Goal: Task Accomplishment & Management: Complete application form

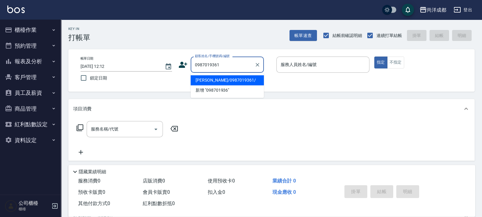
type input "梁皓傑/0987019361/"
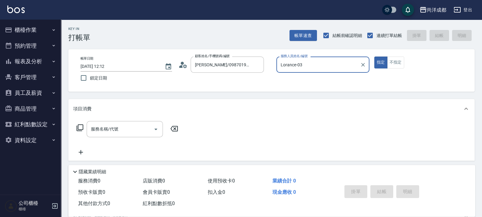
type input "Lorance-03"
click at [374, 56] on button "指定" at bounding box center [380, 62] width 13 height 12
type button "true"
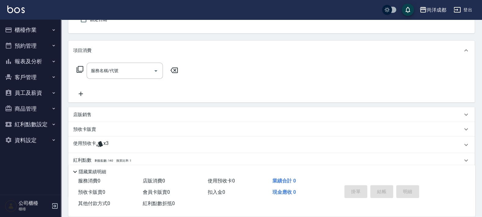
scroll to position [96, 0]
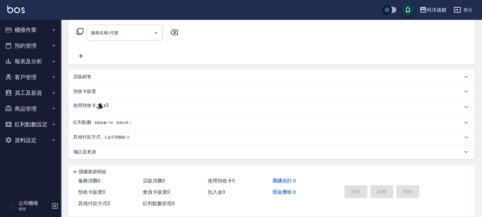
click at [111, 104] on div "使用預收卡 x3" at bounding box center [267, 106] width 389 height 9
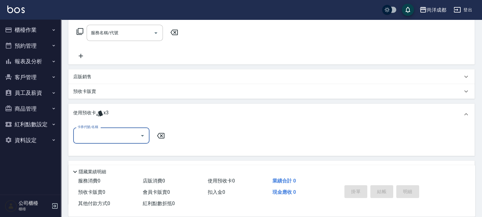
scroll to position [0, 0]
click at [199, 26] on div "服務名稱/代號 服務名稱/代號" at bounding box center [271, 43] width 406 height 42
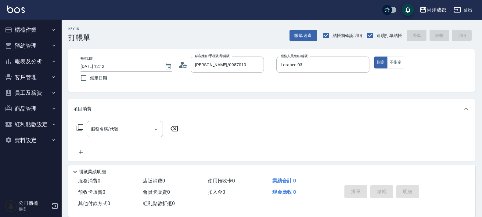
click at [135, 135] on div "服務名稱/代號" at bounding box center [125, 129] width 76 height 16
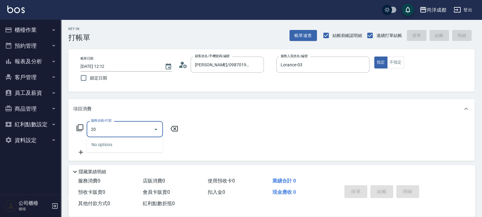
type input "201"
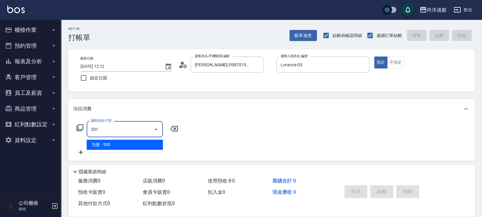
type input "50"
type input "洗髮(201)"
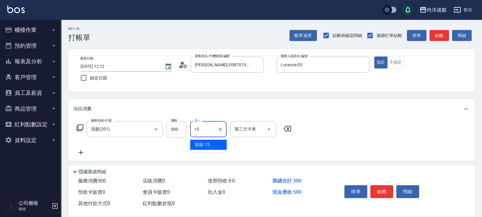
type input "龍龍-15"
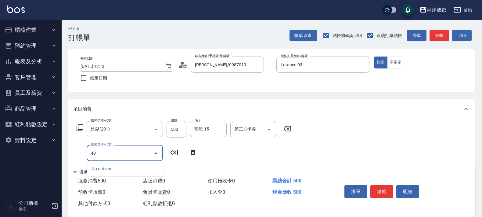
type input "401"
type input "70"
type input "剪髮(401)"
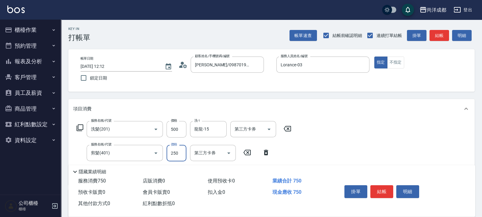
type input "2"
type input "50"
type input "20"
type input "70"
type input "200"
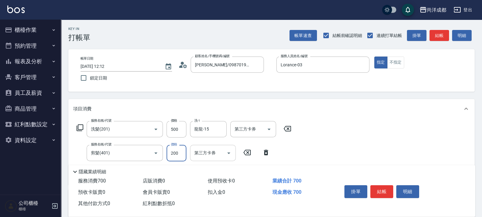
click at [208, 156] on input "第三方卡券" at bounding box center [208, 152] width 31 height 11
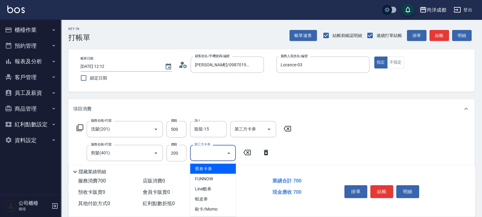
click at [219, 171] on span "舊有卡券" at bounding box center [213, 169] width 46 height 10
type input "50"
type input "舊有卡券"
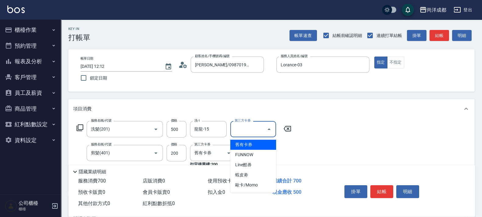
click at [257, 129] on input "第三方卡券" at bounding box center [248, 129] width 31 height 11
click at [256, 146] on span "舊有卡券" at bounding box center [253, 144] width 46 height 10
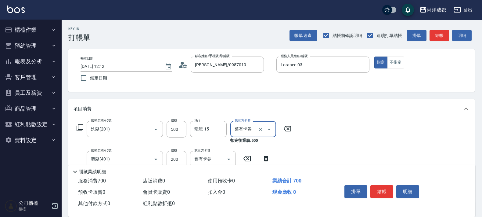
type input "0"
type input "舊有卡券"
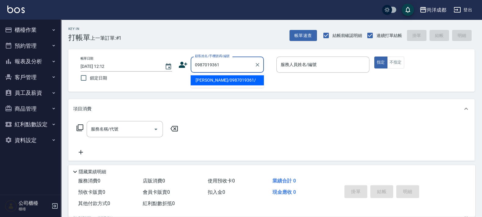
type input "梁皓傑/0987019361/"
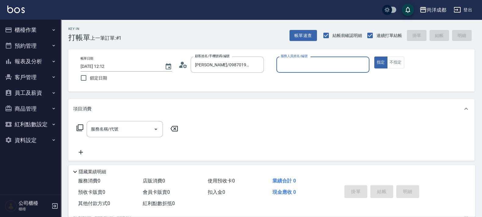
type input "Lorance-03"
click at [374, 56] on button "指定" at bounding box center [380, 62] width 13 height 12
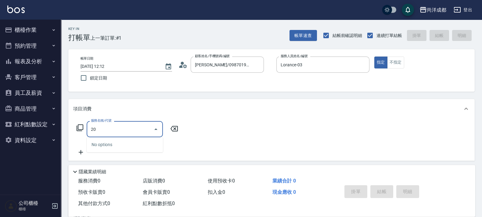
type input "201"
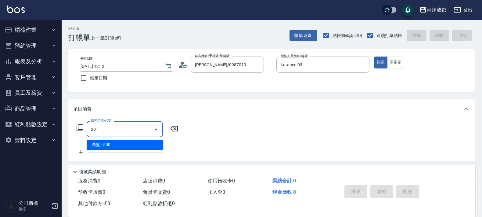
type input "50"
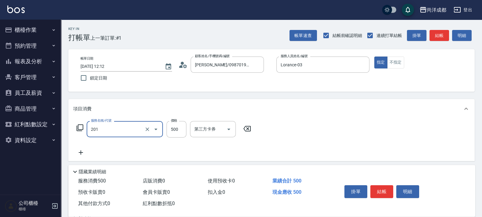
type input "洗髮(201)"
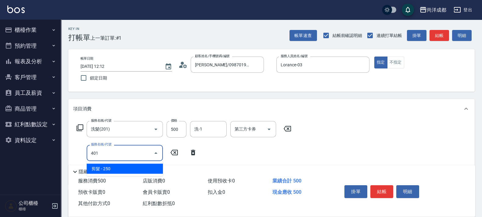
type input "401"
type input "70"
type input "剪髮(401)"
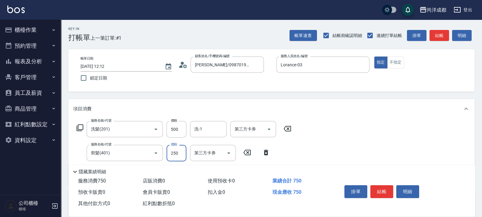
type input "2"
type input "50"
type input "200"
type input "70"
type input "200"
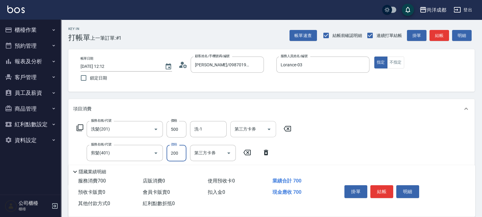
click at [261, 129] on input "第三方卡券" at bounding box center [248, 129] width 31 height 11
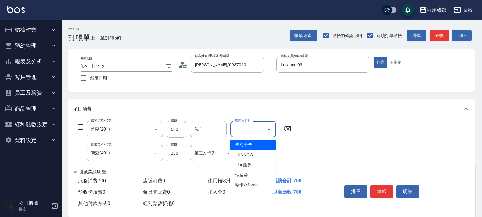
type input "20"
type input "舊有卡券"
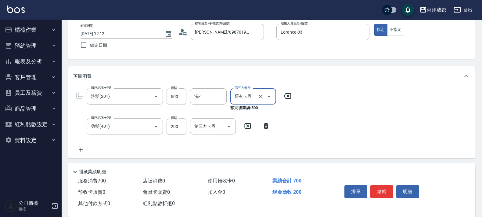
scroll to position [76, 0]
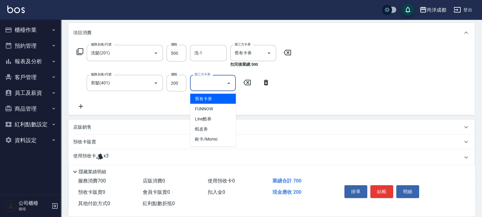
click at [204, 83] on input "第三方卡券" at bounding box center [208, 83] width 31 height 11
type input "舊有卡券"
type input "0"
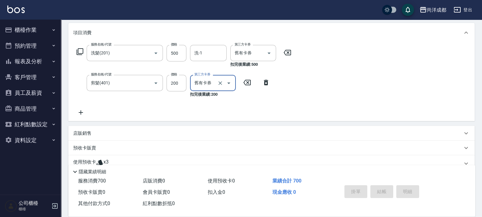
type input "2025/10/12 12:13"
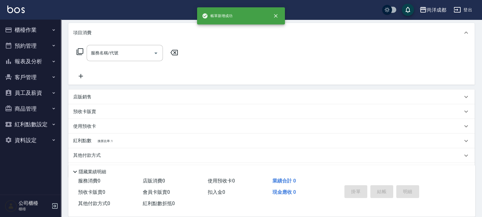
scroll to position [0, 0]
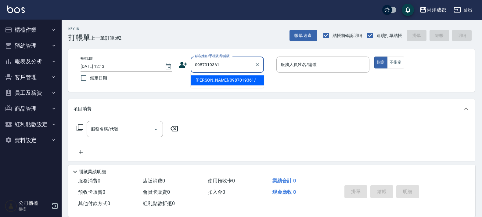
type input "梁皓傑/0987019361/"
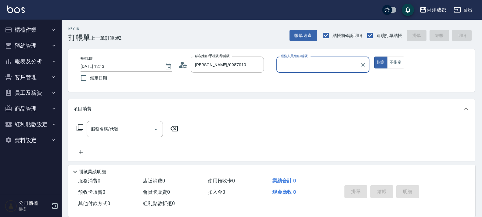
type input "Lorance-03"
drag, startPoint x: 257, startPoint y: 66, endPoint x: 261, endPoint y: 70, distance: 5.8
click at [261, 69] on div at bounding box center [257, 64] width 8 height 16
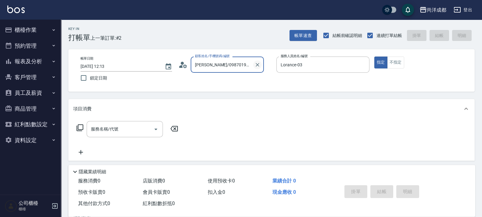
click at [260, 64] on icon "Clear" at bounding box center [257, 65] width 6 height 6
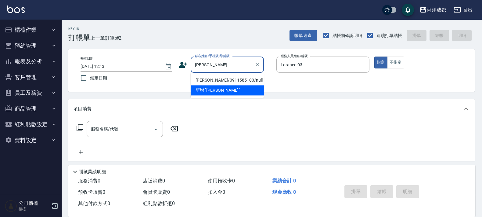
click at [243, 77] on li "戴怡真/0911585100/null" at bounding box center [227, 80] width 73 height 10
type input "戴怡真/0911585100/null"
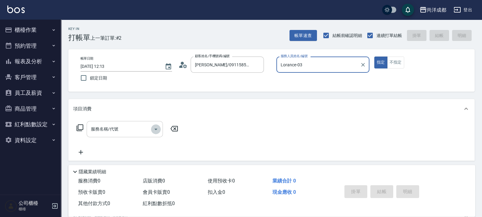
click at [156, 128] on icon "Open" at bounding box center [155, 129] width 3 height 2
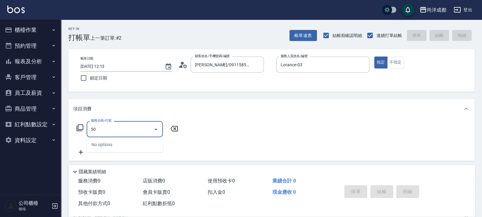
type input "501"
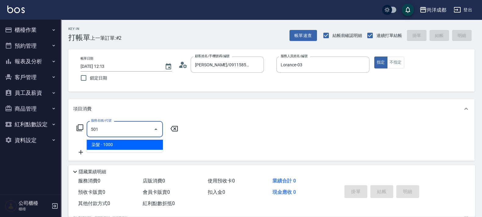
type input "100"
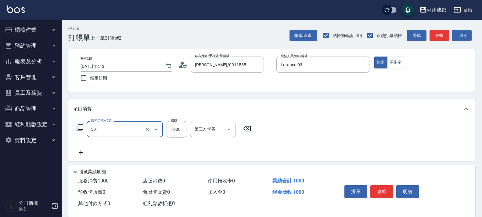
type input "染髮(501)"
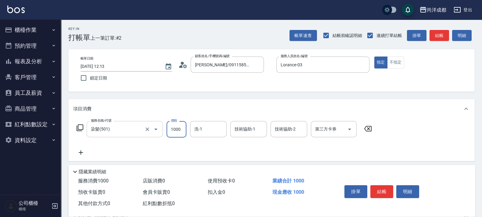
type input "2"
type input "0"
type input "298"
type input "290"
type input "2980"
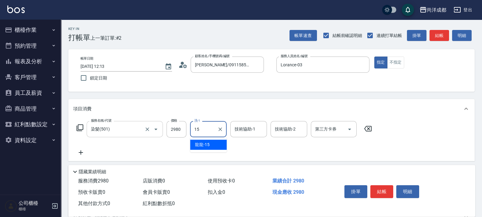
type input "龍龍-15"
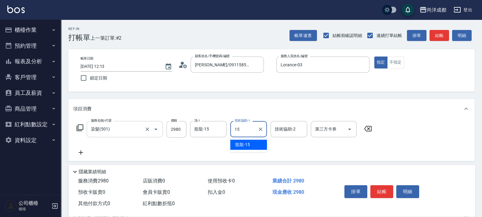
type input "龍龍-15"
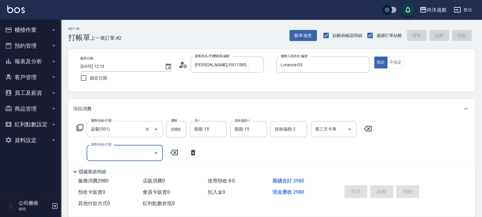
type input "2025/10/12 12:15"
type input "0"
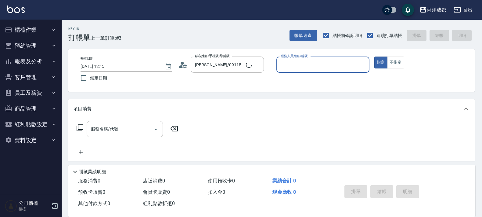
type input "新客人 姓名未設定/00/null"
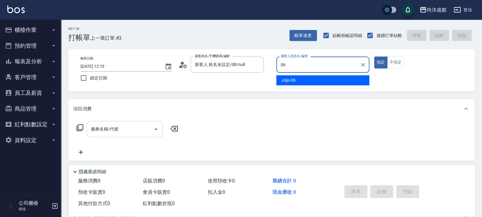
type input "Jojo-06"
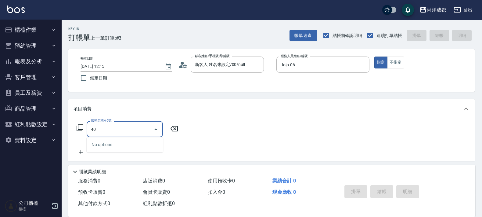
type input "401"
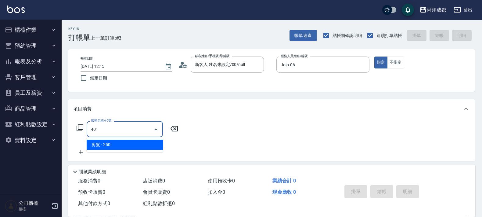
type input "20"
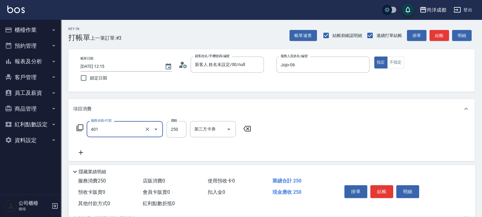
type input "剪髮(401)"
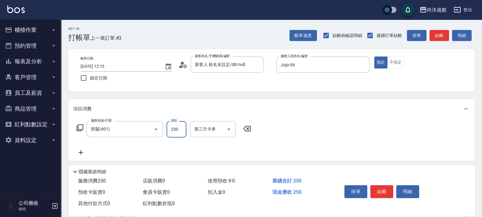
type input "8"
type input "0"
type input "80"
type input "800"
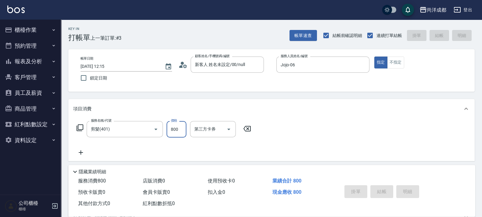
type input "2025/10/12 12:16"
type input "0"
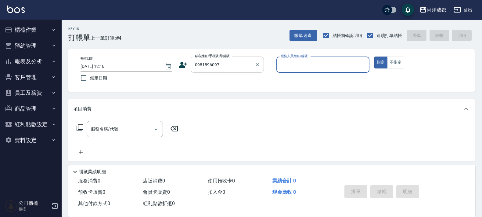
click at [234, 70] on div "0981896097 顧客姓名/手機號碼/編號" at bounding box center [227, 64] width 73 height 16
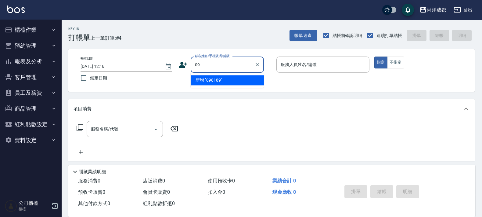
type input "0"
type input "0981896097"
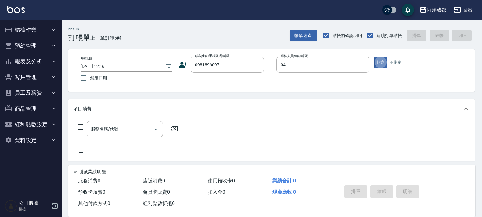
type input "Mia-04"
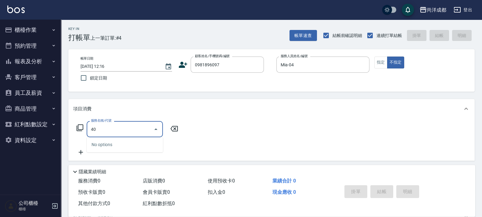
type input "401"
type input "20"
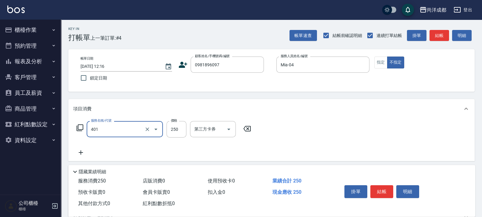
type input "剪髮(401)"
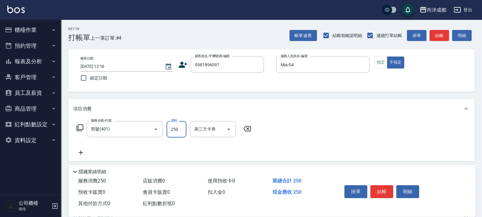
type input "8"
type input "0"
type input "80"
type input "800"
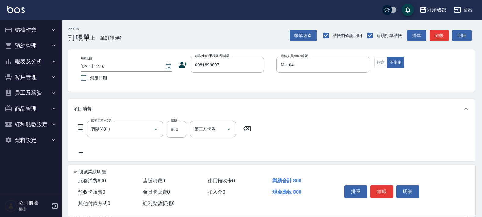
click at [177, 61] on div "帳單日期 2025/10/12 12:16 鎖定日期 顧客姓名/手機號碼/編號 0981896097 顧客姓名/手機號碼/編號 服務人員姓名/編號 Mia-0…" at bounding box center [272, 70] width 392 height 28
click at [180, 61] on icon at bounding box center [183, 64] width 9 height 9
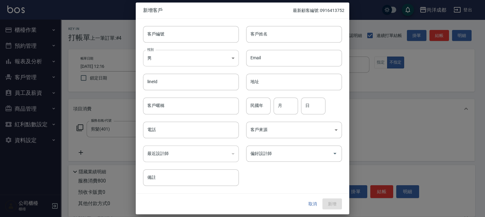
type input "0981896097"
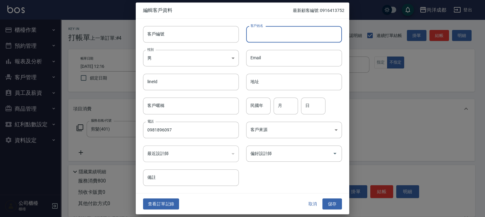
click at [256, 40] on input "客戶姓名" at bounding box center [294, 34] width 96 height 16
type input "張靜"
click at [337, 204] on button "儲存" at bounding box center [333, 203] width 20 height 11
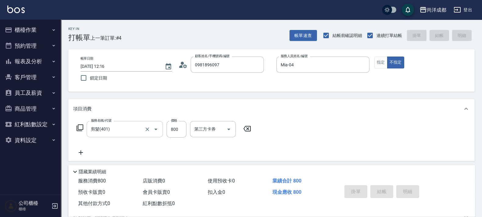
type input "2025/10/12 12:18"
type input "0"
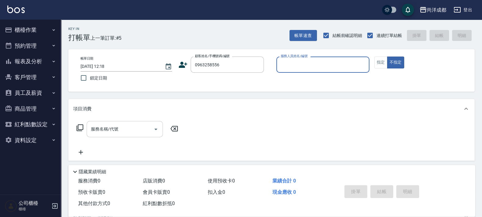
type input "李少彤/0963258556/null"
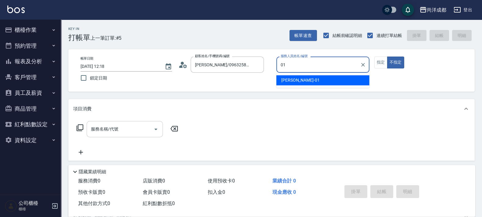
type input "Benny-01"
type button "false"
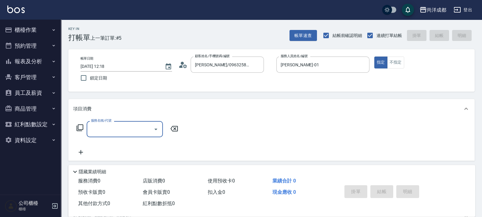
click at [185, 68] on icon at bounding box center [183, 64] width 9 height 9
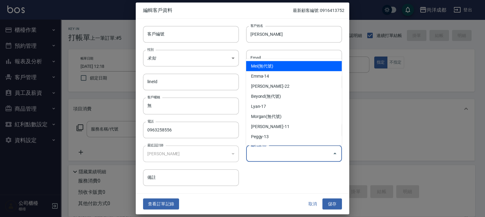
click at [283, 157] on input "偏好設計師" at bounding box center [289, 153] width 81 height 11
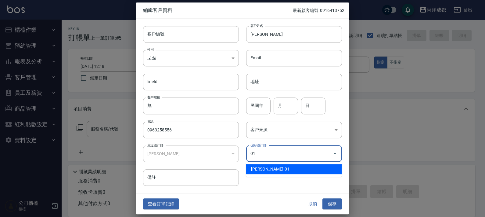
type input "[PERSON_NAME]"
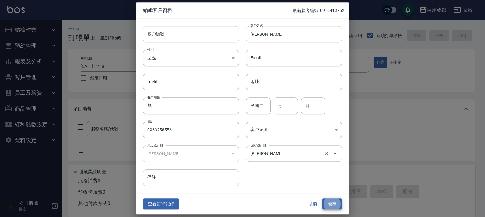
click at [323, 198] on button "儲存" at bounding box center [333, 203] width 20 height 11
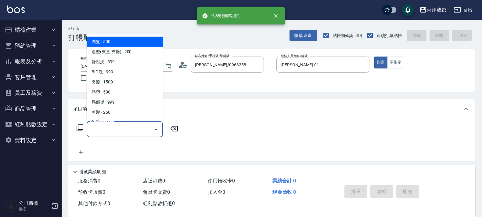
drag, startPoint x: 137, startPoint y: 129, endPoint x: 140, endPoint y: 135, distance: 7.1
click at [137, 133] on input "服務名稱/代號" at bounding box center [120, 129] width 62 height 11
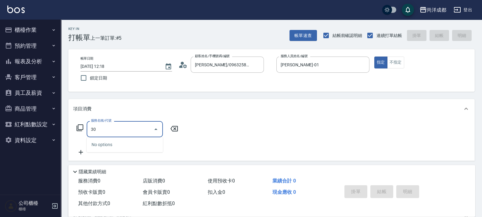
type input "301"
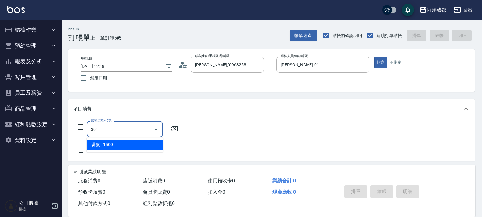
type input "150"
type input "燙髮(301)"
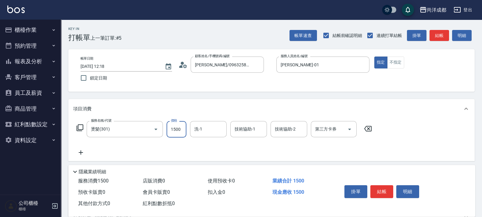
type input "3"
type input "0"
type input "399"
type input "390"
type input "3990"
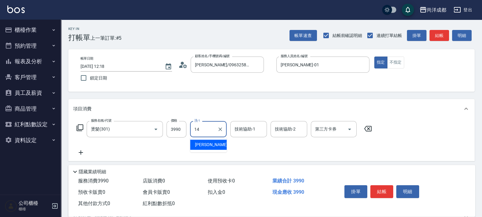
type input "Emma-14"
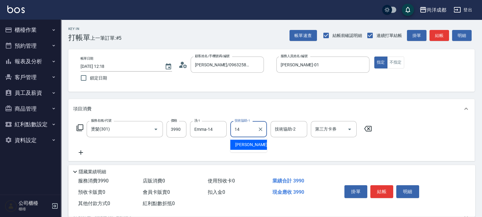
type input "Emma-14"
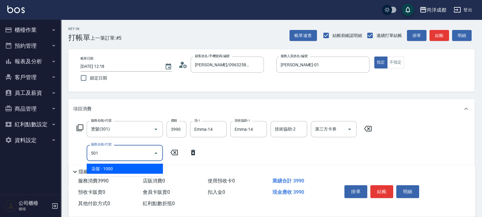
type input "501"
type input "490"
type input "染髮(501)"
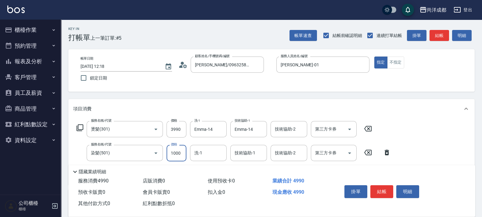
type input "2"
type input "390"
type input "25"
type input "400"
type input "258"
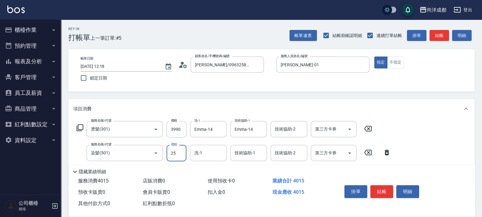
type input "420"
type input "2580"
type input "650"
type input "2580"
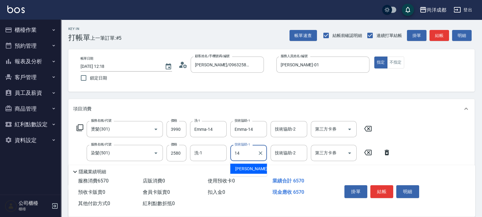
type input "Emma-14"
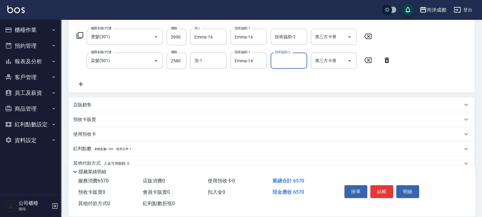
scroll to position [119, 0]
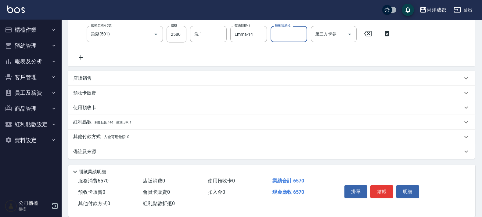
click at [78, 73] on div "店販銷售" at bounding box center [271, 78] width 406 height 15
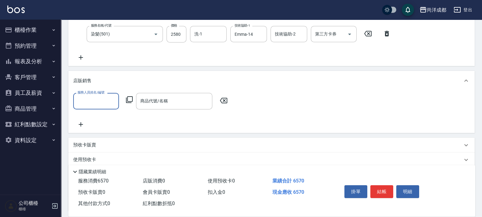
scroll to position [0, 0]
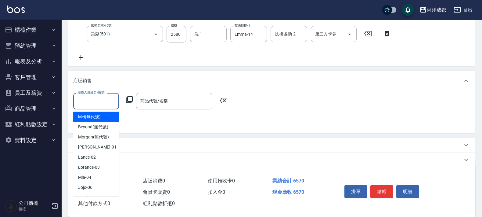
click at [101, 99] on input "服務人員姓名/編號" at bounding box center [96, 101] width 40 height 11
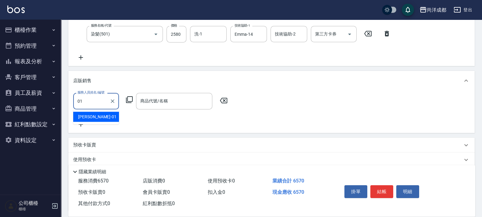
type input "Benny-01"
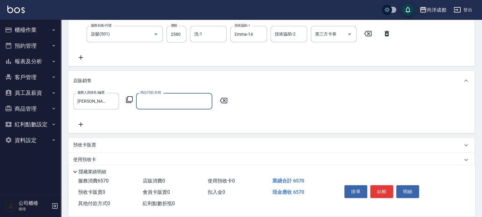
drag, startPoint x: 187, startPoint y: 98, endPoint x: 191, endPoint y: 107, distance: 10.4
click at [191, 107] on div "商品代號/名稱" at bounding box center [174, 101] width 76 height 16
drag, startPoint x: 139, startPoint y: 100, endPoint x: 138, endPoint y: 103, distance: 3.3
click at [138, 102] on div "商品代號/名稱" at bounding box center [174, 101] width 76 height 16
click at [129, 103] on icon at bounding box center [129, 99] width 7 height 7
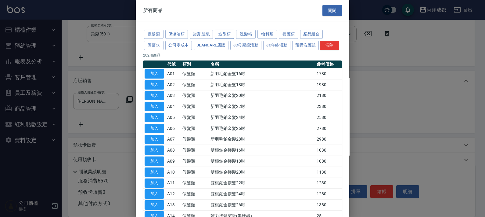
click at [224, 35] on button "造型類" at bounding box center [225, 34] width 20 height 9
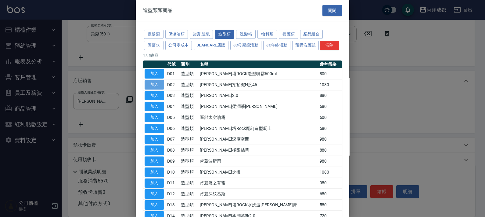
click at [157, 89] on button "加入" at bounding box center [155, 84] width 20 height 9
type input "肯葳拍拍纖N度46"
type input "760"
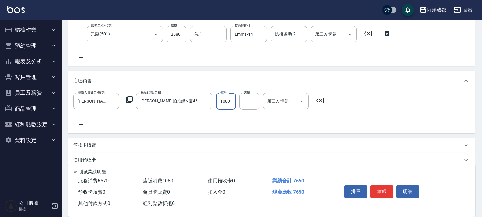
click at [229, 100] on input "1080" at bounding box center [226, 101] width 20 height 16
type input "9"
type input "650"
type input "97"
type input "660"
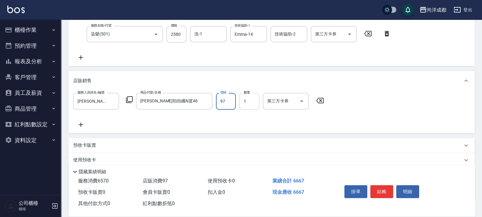
type input "972"
type input "750"
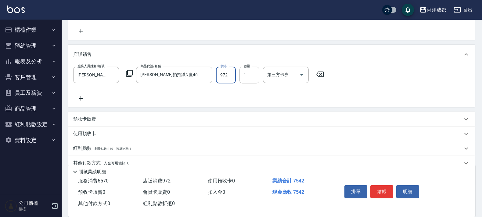
scroll to position [157, 0]
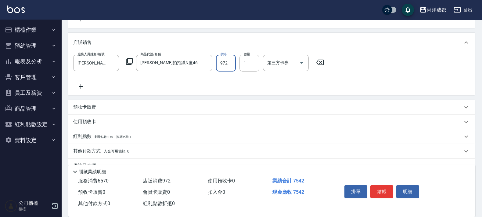
type input "972"
click at [245, 85] on div "服務人員姓名/編號 Benny-01 服務人員姓名/編號 商品代號/名稱 肯葳拍拍纖N度46 商品代號/名稱 價格 972 價格 數量 1 數量 第三方卡券 …" at bounding box center [271, 72] width 397 height 35
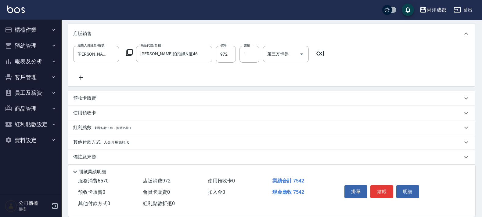
scroll to position [171, 0]
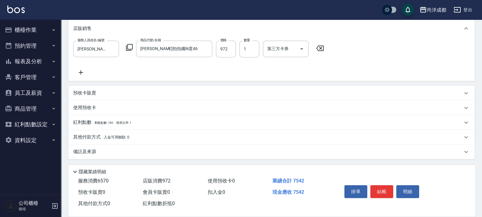
click at [114, 135] on span "入金可用餘額: 0" at bounding box center [117, 137] width 26 height 4
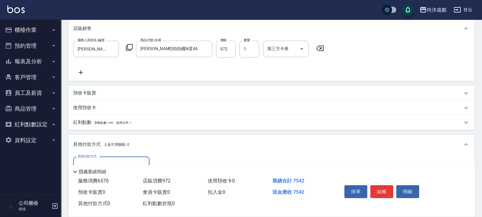
scroll to position [242, 0]
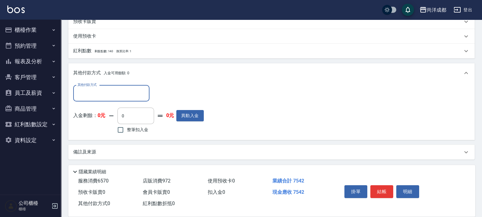
click at [135, 96] on input "其他付款方式" at bounding box center [111, 93] width 71 height 11
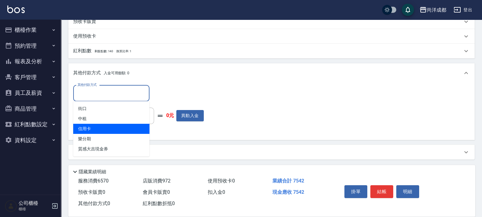
click at [133, 129] on span "信用卡" at bounding box center [111, 129] width 76 height 10
type input "信用卡"
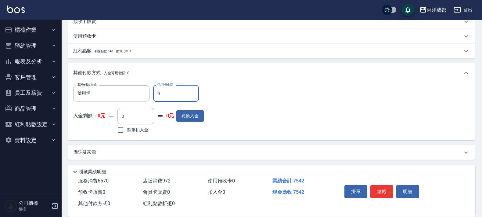
type input "77"
type input "740"
type input "775"
type input "670"
type input "775"
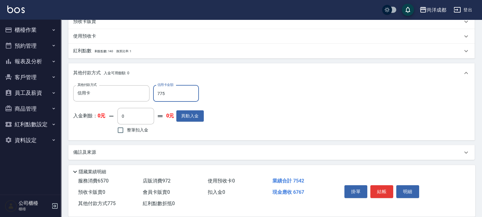
type input "740"
type input "7"
type input "750"
type input "75"
type input "740"
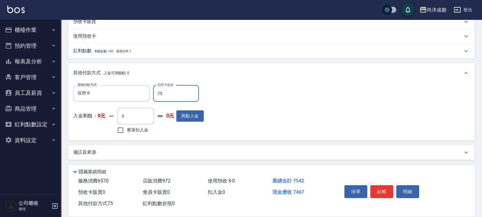
type input "754"
type input "670"
type input "7542"
type input "0"
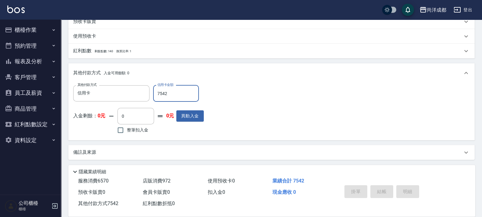
type input "2025/10/12 12:27"
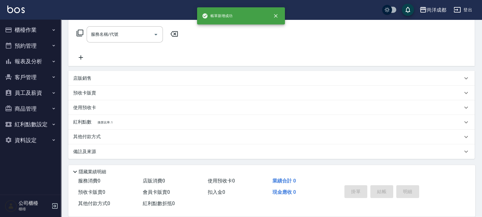
scroll to position [0, 0]
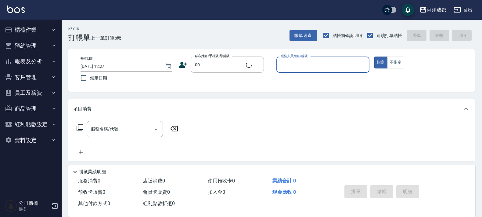
type input "新客人 姓名未設定/00/null"
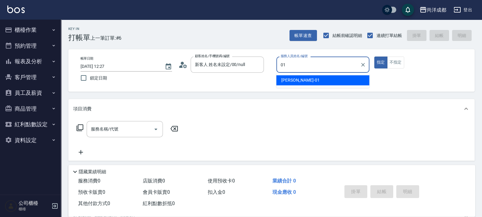
type input "Benny-01"
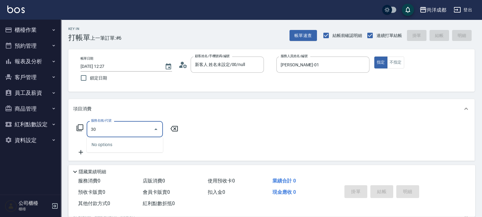
type input "301"
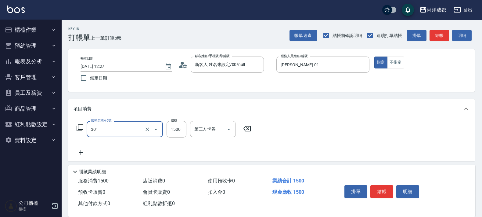
type input "150"
type input "燙髮(301)"
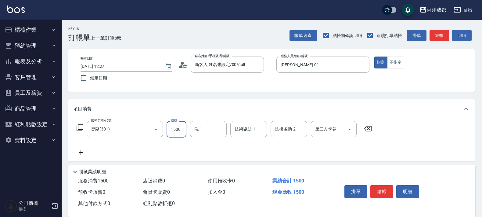
type input "0"
type input "403"
type input "400"
type input "4032"
type input "Peggy-13"
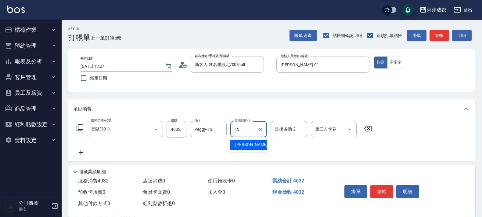
type input "Peggy-13"
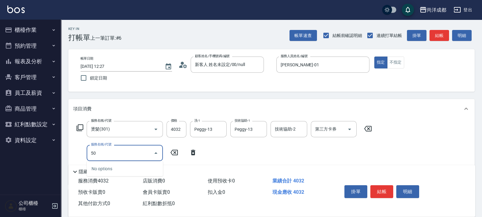
type input "501"
type input "500"
type input "染髮(501)"
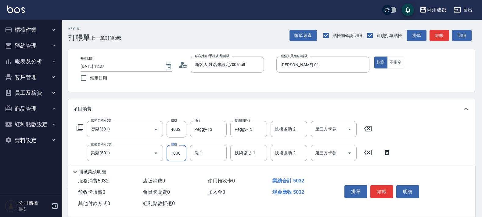
type input "1"
type input "400"
type input "120"
type input "410"
type input "1200"
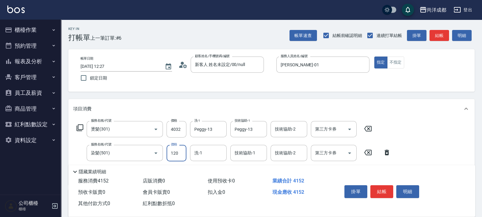
type input "520"
click at [148, 156] on icon "Clear" at bounding box center [147, 153] width 6 height 6
type input "1200"
type input "染髮(501)"
click at [146, 155] on icon "Clear" at bounding box center [147, 153] width 6 height 6
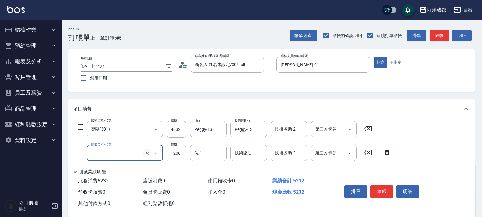
type input "6"
type input "400"
type input "601"
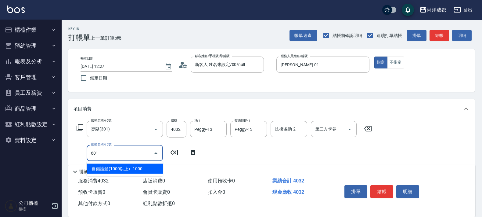
type input "500"
type input "自備護髮(1000以上)(601)"
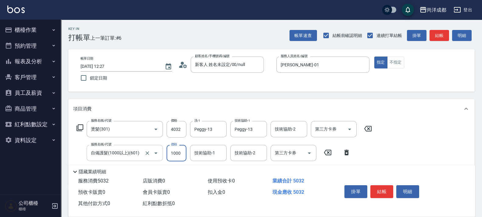
type input "1"
type input "400"
type input "120"
type input "520"
type input "1200"
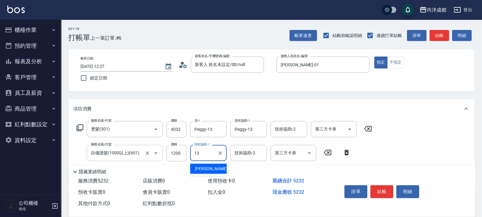
type input "Peggy-13"
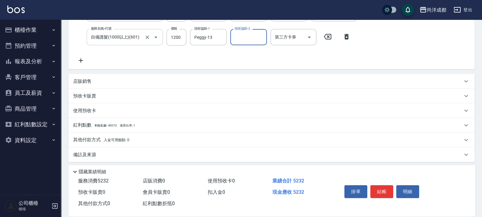
scroll to position [119, 0]
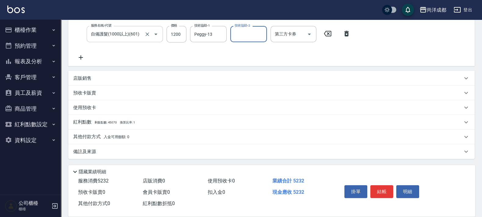
click at [121, 136] on span "入金可用餘額: 0" at bounding box center [117, 137] width 26 height 4
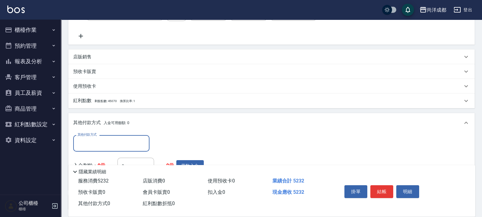
scroll to position [190, 0]
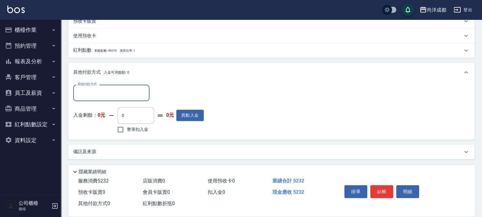
click at [135, 93] on input "其他付款方式" at bounding box center [111, 92] width 71 height 11
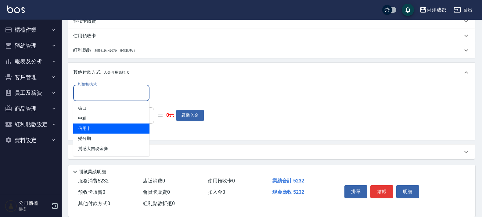
click at [121, 126] on span "信用卡" at bounding box center [111, 128] width 76 height 10
type input "信用卡"
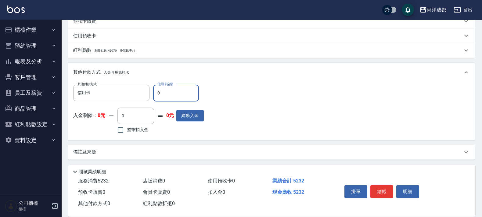
type input "55"
type input "510"
type input "5"
type input "520"
type input "52"
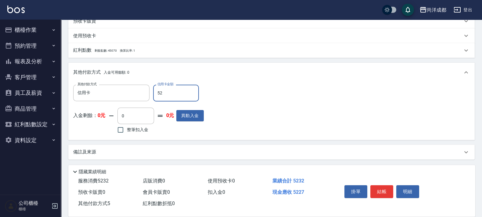
type input "510"
type input "523"
type input "470"
type input "5232"
type input "0"
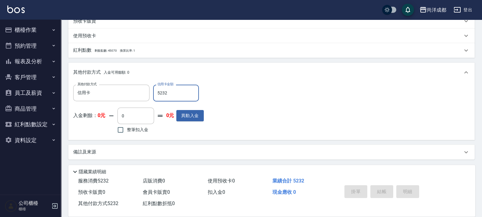
type input "2025/10/12 12:28"
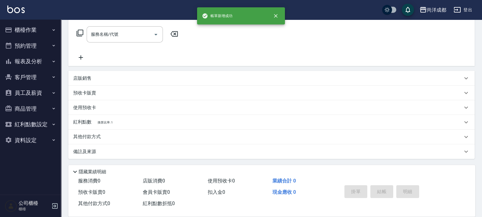
scroll to position [0, 0]
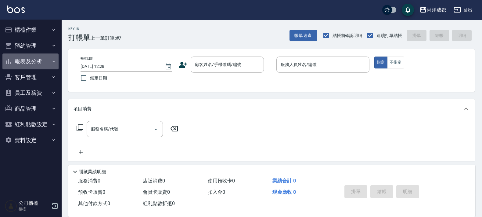
click at [37, 60] on button "報表及分析" at bounding box center [30, 61] width 56 height 16
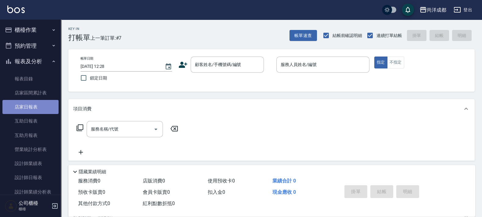
click at [34, 106] on link "店家日報表" at bounding box center [30, 107] width 56 height 14
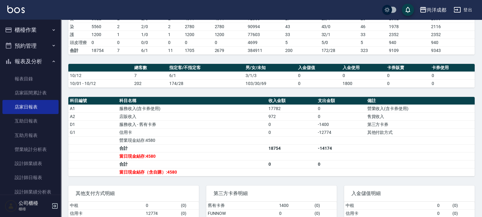
scroll to position [152, 0]
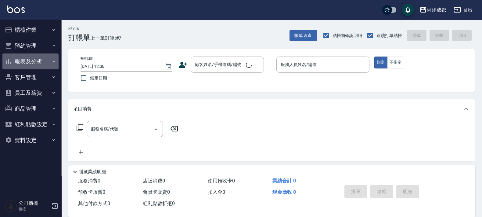
click at [21, 67] on button "報表及分析" at bounding box center [30, 61] width 56 height 16
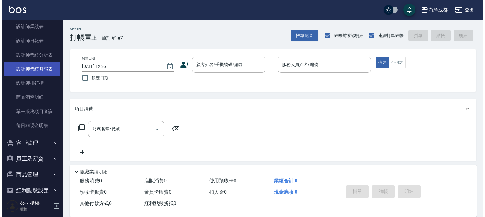
scroll to position [125, 0]
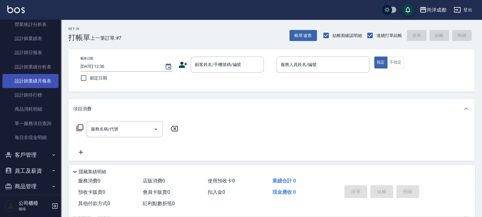
click at [30, 80] on link "設計師業績月報表" at bounding box center [30, 81] width 56 height 14
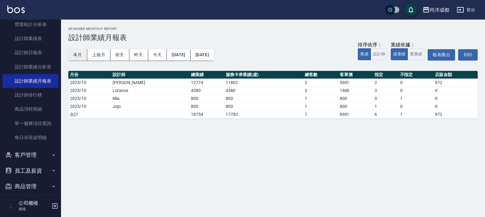
click at [78, 54] on button "本月" at bounding box center [77, 54] width 19 height 11
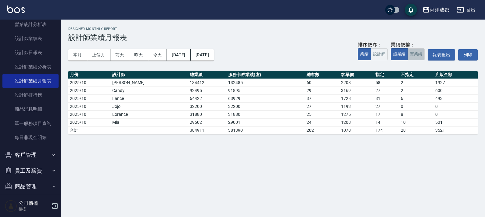
click at [424, 52] on button "實業績" at bounding box center [416, 54] width 17 height 12
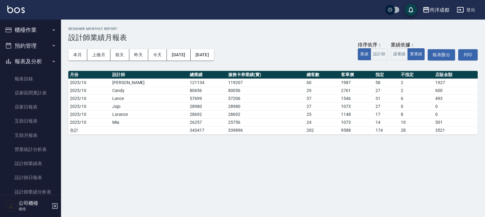
click at [31, 30] on button "櫃檯作業" at bounding box center [30, 30] width 56 height 16
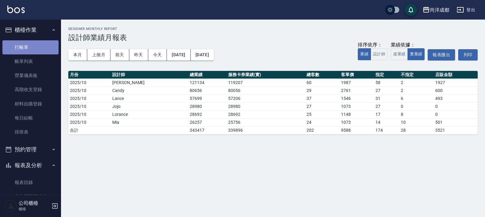
click at [32, 47] on link "打帳單" at bounding box center [30, 47] width 56 height 14
